Goal: Check status: Check status

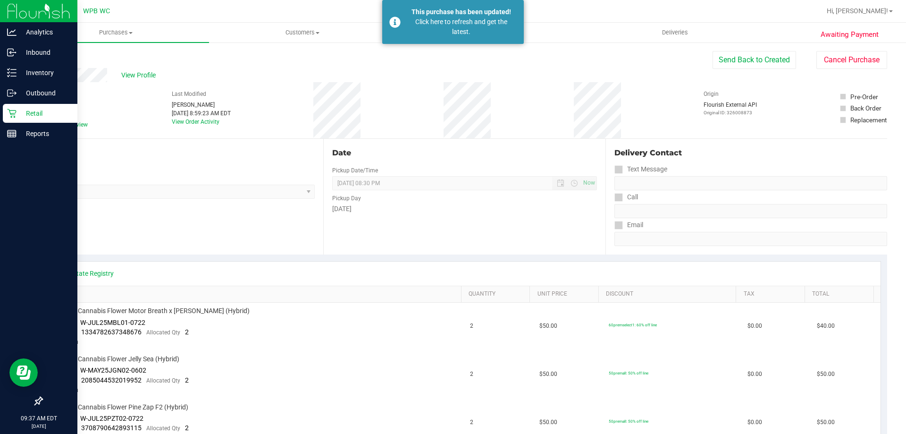
click at [20, 116] on p "Retail" at bounding box center [45, 113] width 57 height 11
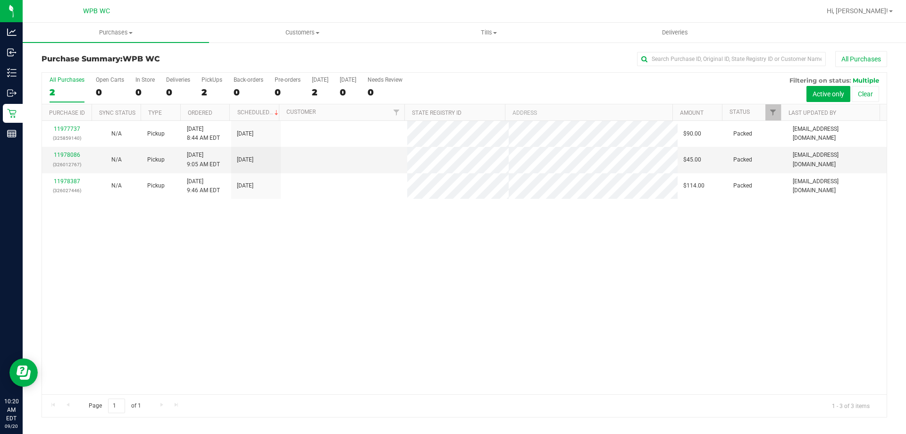
click at [58, 179] on link "11978387" at bounding box center [67, 181] width 26 height 7
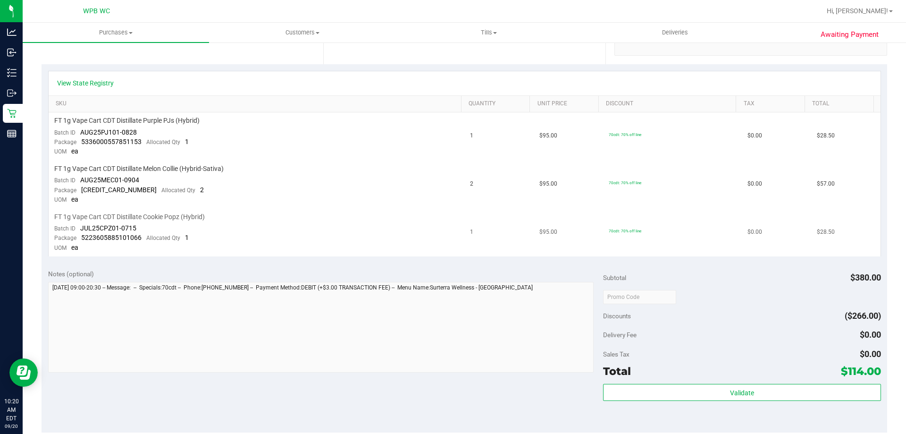
scroll to position [236, 0]
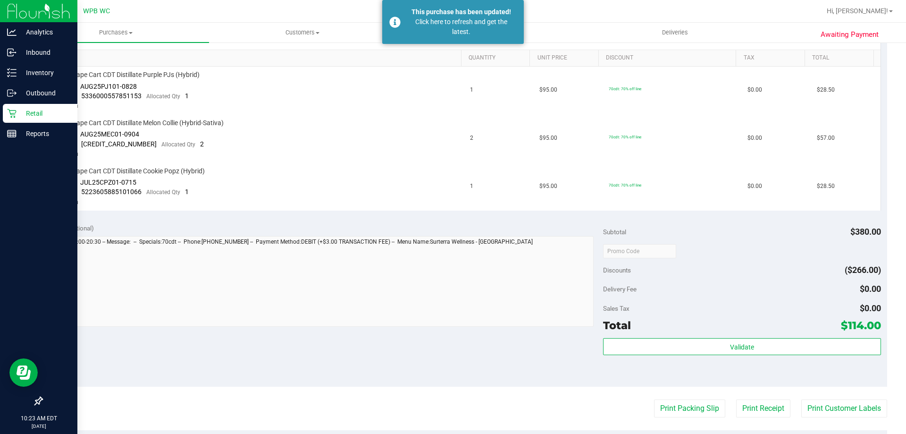
click at [10, 109] on icon at bounding box center [11, 113] width 9 height 9
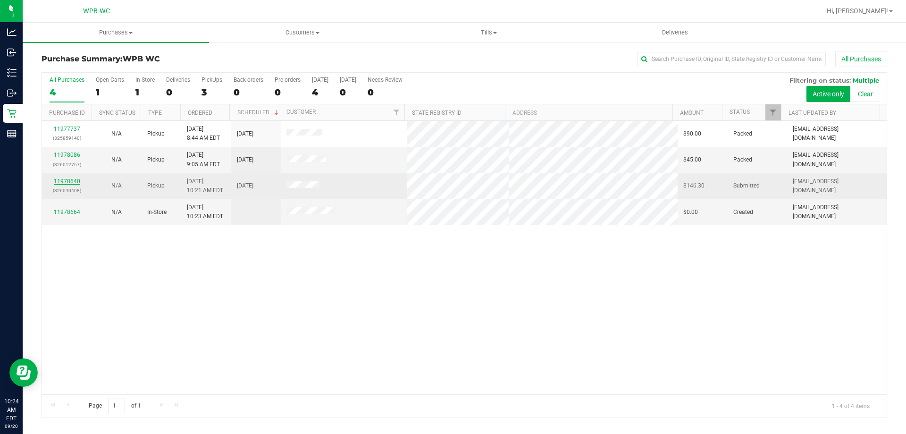
click at [66, 180] on link "11978640" at bounding box center [67, 181] width 26 height 7
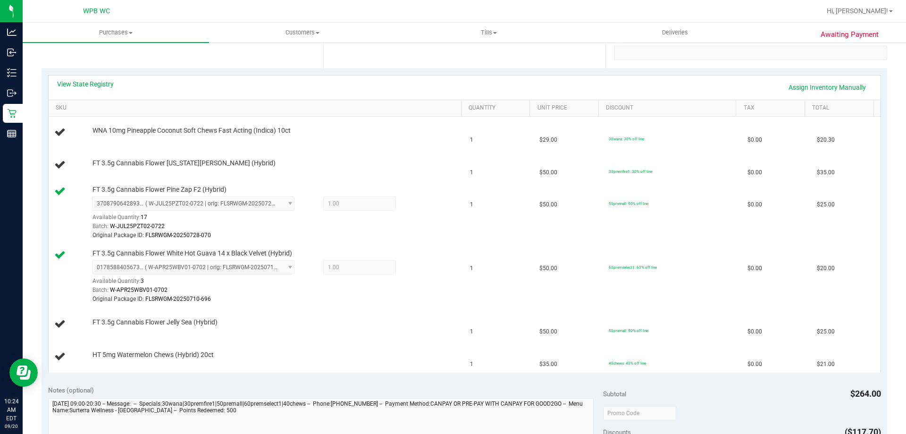
scroll to position [189, 0]
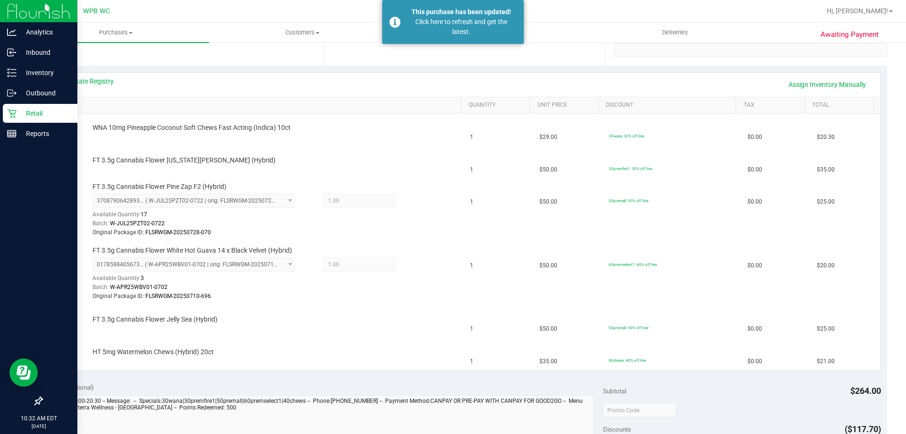
click at [13, 107] on div "Retail" at bounding box center [40, 113] width 75 height 19
